Goal: Transaction & Acquisition: Purchase product/service

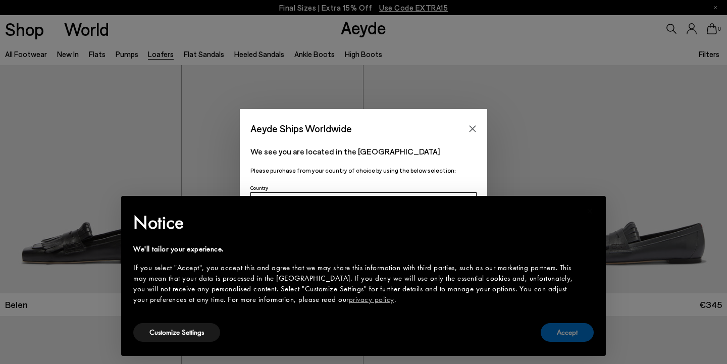
click at [569, 331] on button "Accept" at bounding box center [567, 332] width 53 height 19
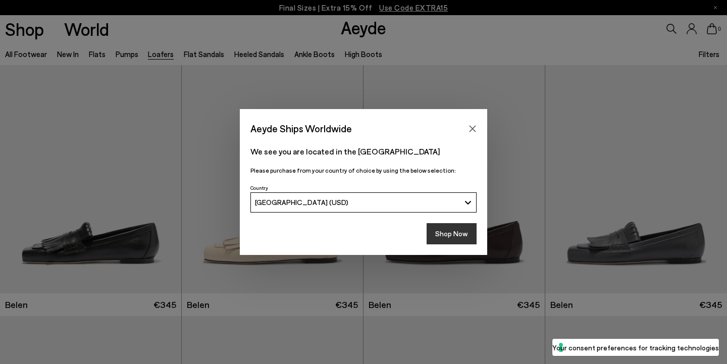
click at [458, 227] on button "Shop Now" at bounding box center [452, 233] width 50 height 21
click at [450, 234] on button "Shop Now" at bounding box center [452, 233] width 50 height 21
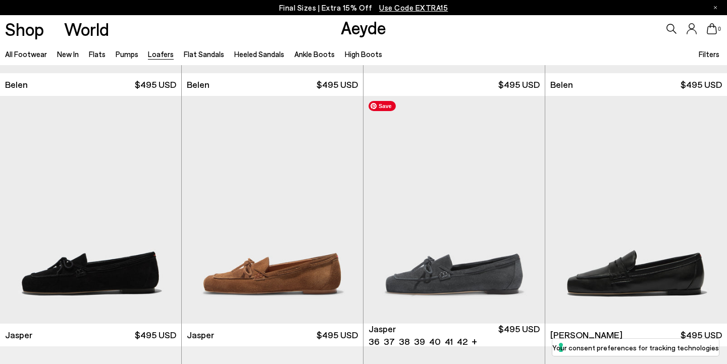
scroll to position [295, 0]
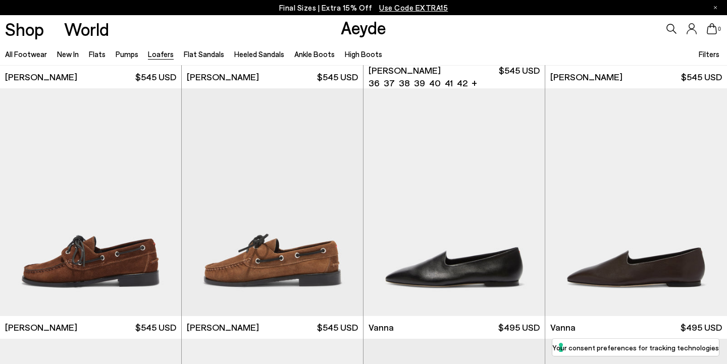
scroll to position [763, 0]
